Goal: Task Accomplishment & Management: Use online tool/utility

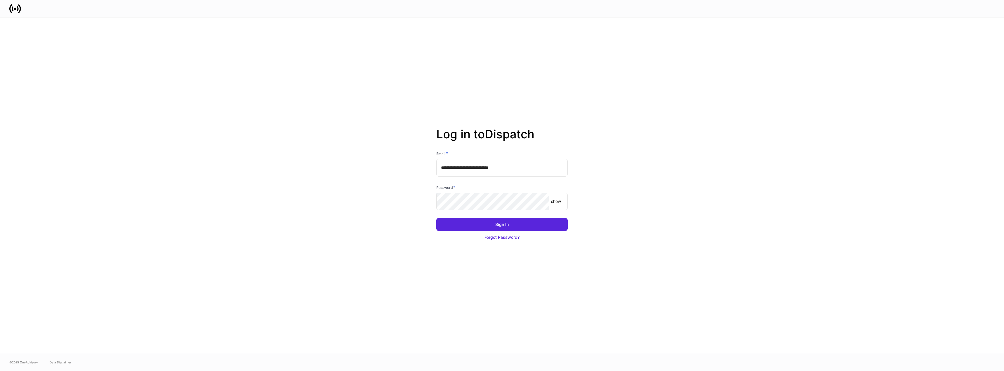
click at [513, 167] on input "**********" at bounding box center [501, 168] width 131 height 18
type input "**********"
click at [519, 222] on button "Sign In" at bounding box center [501, 224] width 131 height 13
